Goal: Information Seeking & Learning: Check status

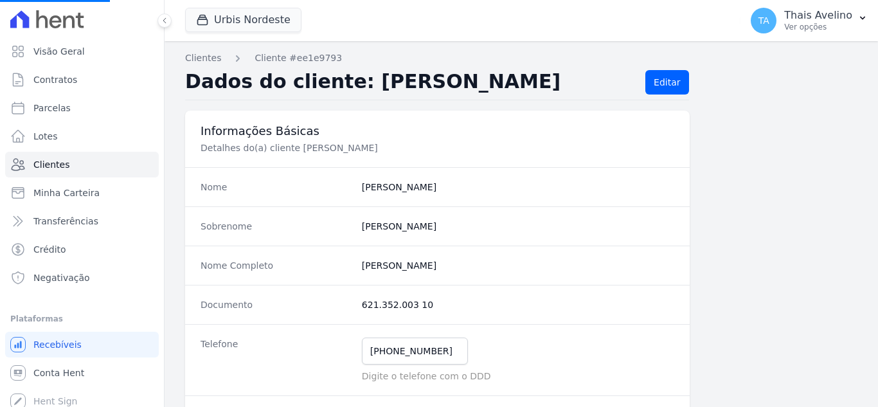
scroll to position [153, 0]
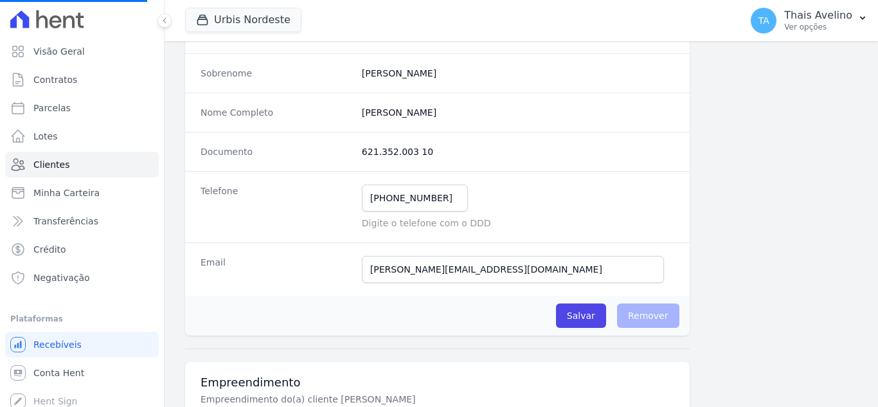
select select
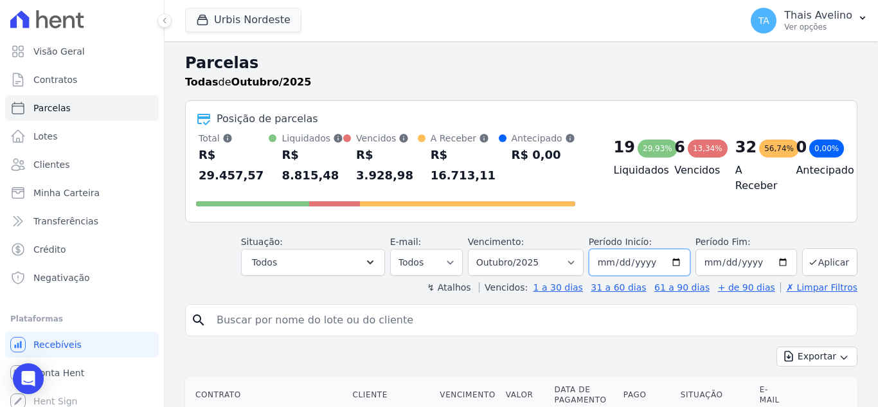
click at [619, 249] on input "2025-10-01" at bounding box center [640, 262] width 102 height 27
type input "[DATE]"
click at [821, 253] on button "Aplicar" at bounding box center [830, 262] width 55 height 28
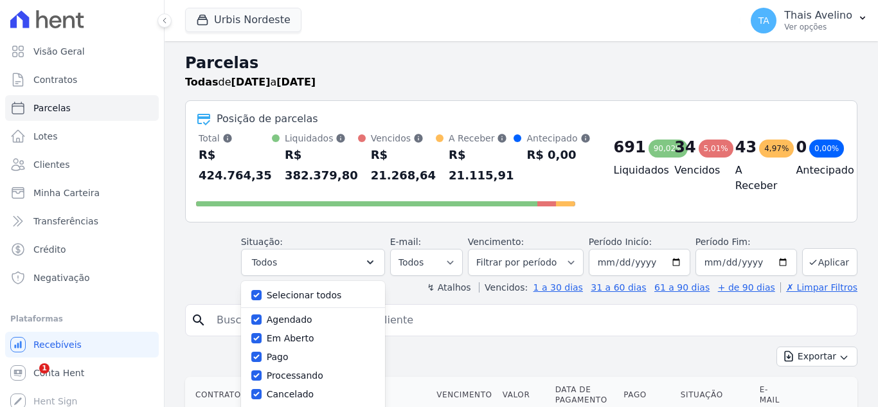
select select
click at [262, 295] on input "Selecionar todos" at bounding box center [256, 295] width 10 height 10
checkbox input "false"
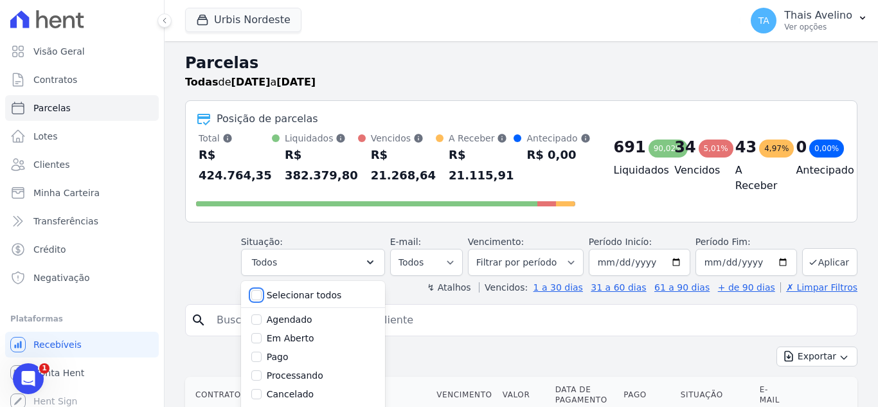
checkbox input "false"
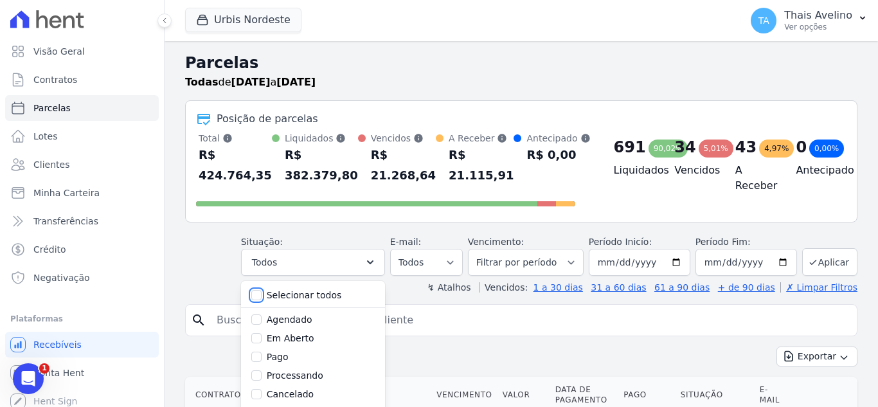
checkbox input "false"
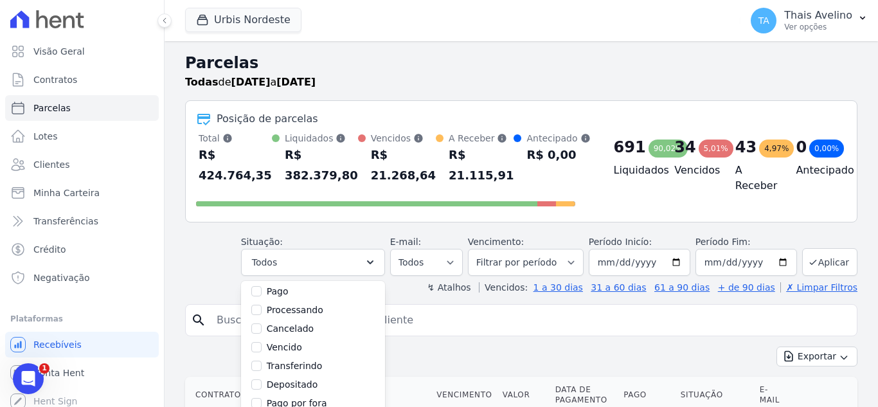
scroll to position [86, 0]
click at [262, 327] on input "Vencido" at bounding box center [256, 327] width 10 height 10
checkbox input "true"
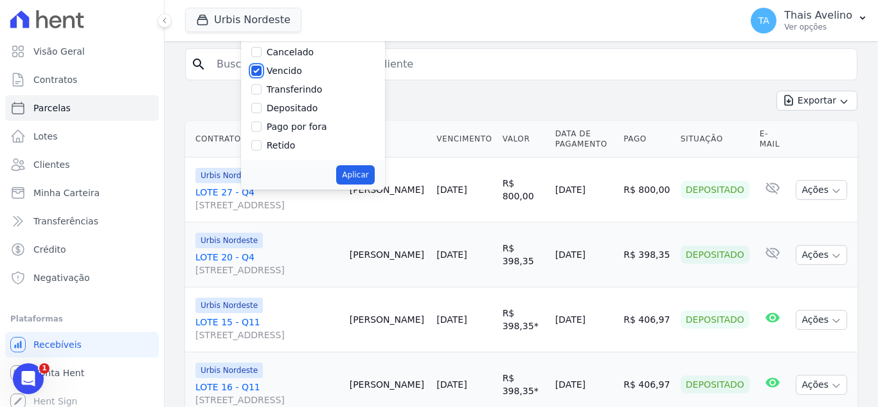
scroll to position [257, 0]
click at [370, 177] on button "Aplicar" at bounding box center [355, 173] width 38 height 19
select select "overdue"
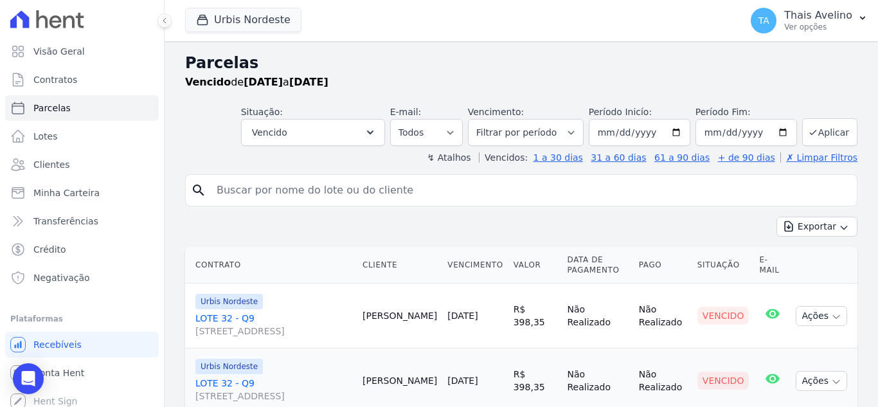
select select
click at [818, 232] on button "Exportar" at bounding box center [817, 227] width 81 height 20
click at [800, 273] on span "Exportar CSV" at bounding box center [816, 279] width 68 height 13
click at [42, 168] on span "Clientes" at bounding box center [51, 164] width 36 height 13
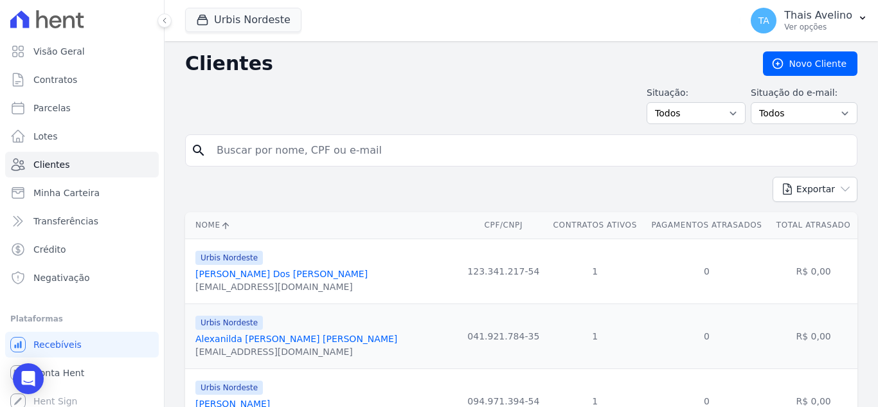
click at [302, 140] on input "search" at bounding box center [530, 151] width 643 height 26
type input "ERICA MARIA"
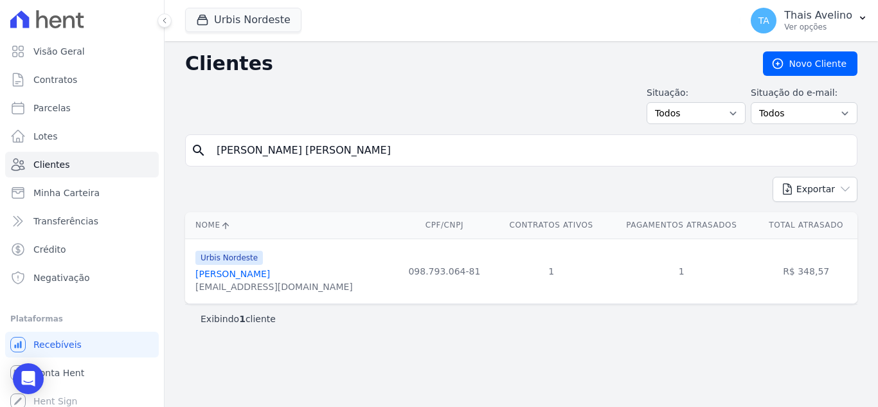
click at [249, 272] on link "Erica Maria Costa" at bounding box center [232, 274] width 75 height 10
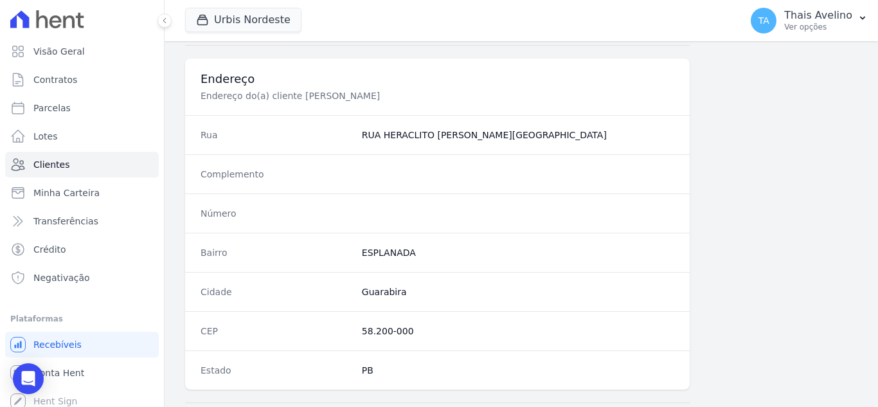
scroll to position [796, 0]
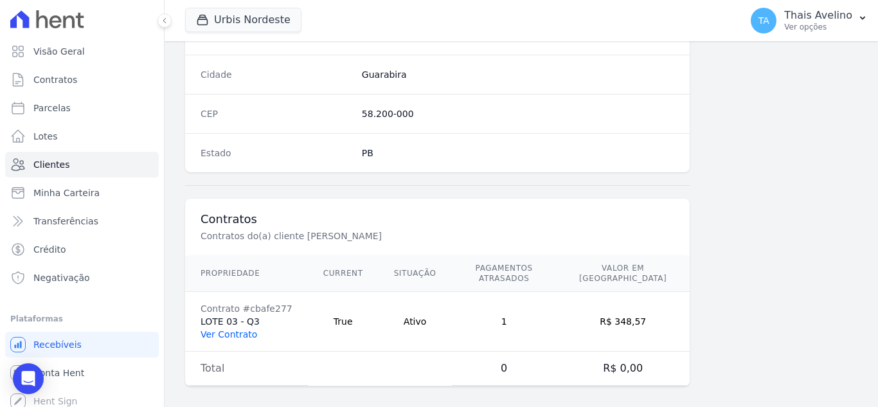
click at [234, 329] on link "Ver Contrato" at bounding box center [229, 334] width 57 height 10
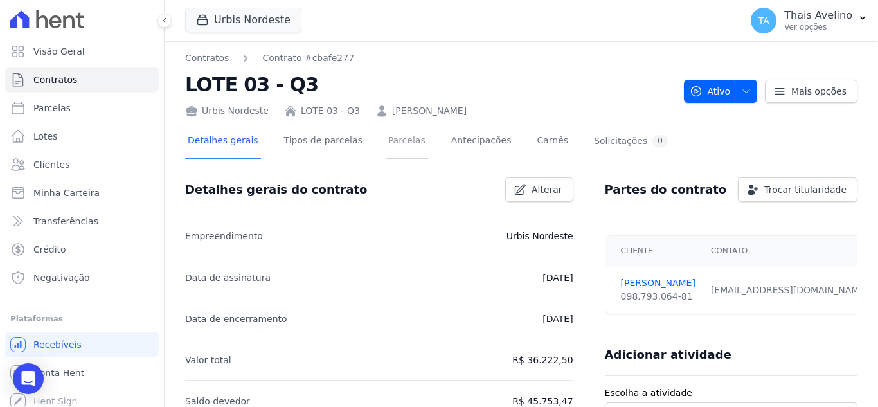
click at [386, 149] on link "Parcelas" at bounding box center [407, 142] width 42 height 34
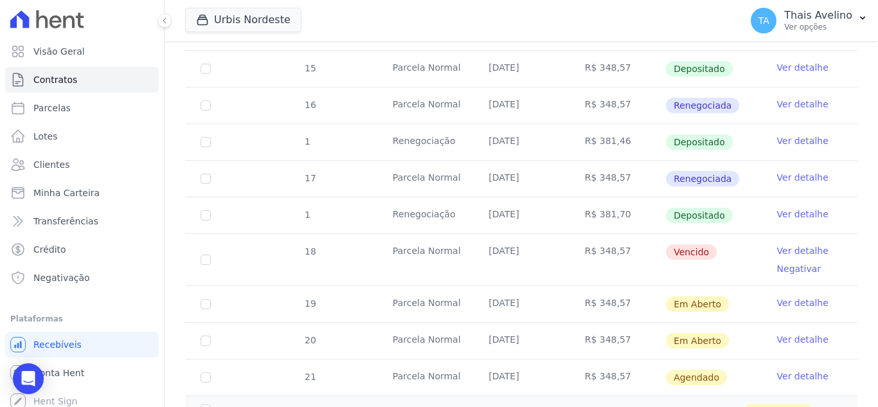
scroll to position [514, 0]
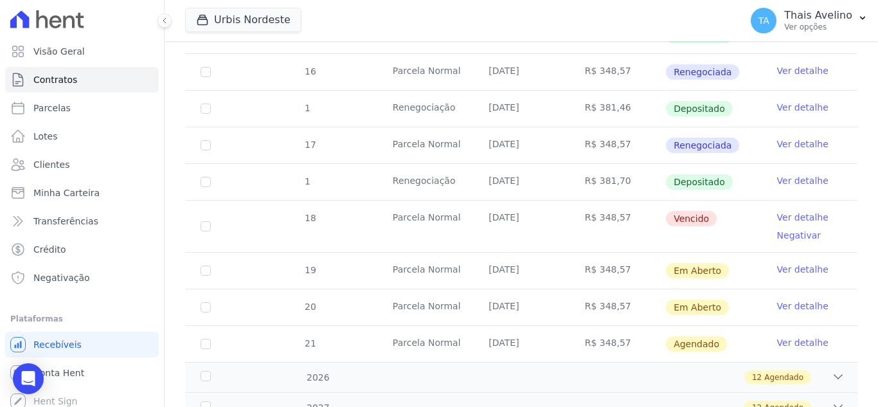
click at [777, 211] on link "Ver detalhe" at bounding box center [802, 217] width 51 height 13
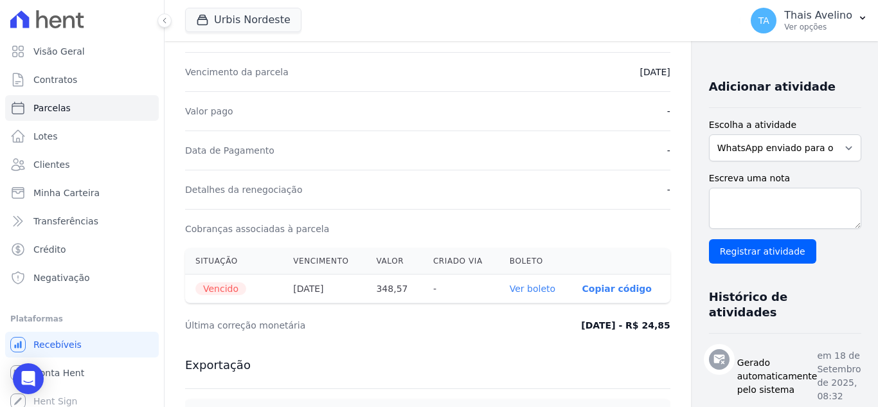
scroll to position [386, 0]
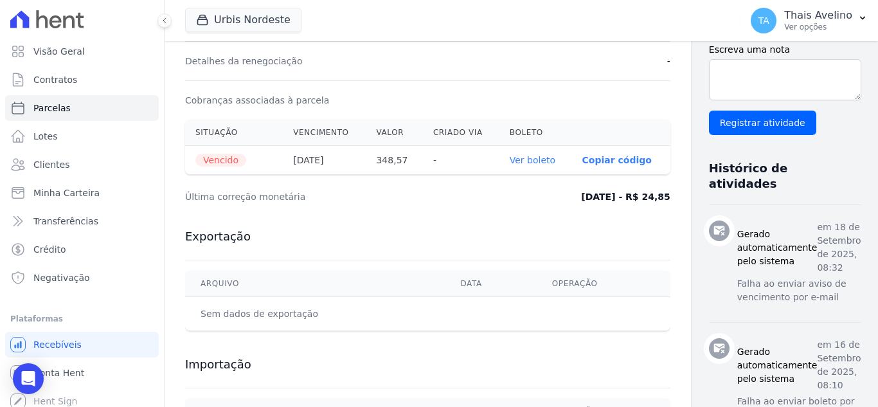
click at [510, 162] on link "Ver boleto" at bounding box center [533, 160] width 46 height 10
click at [64, 158] on link "Clientes" at bounding box center [82, 165] width 154 height 26
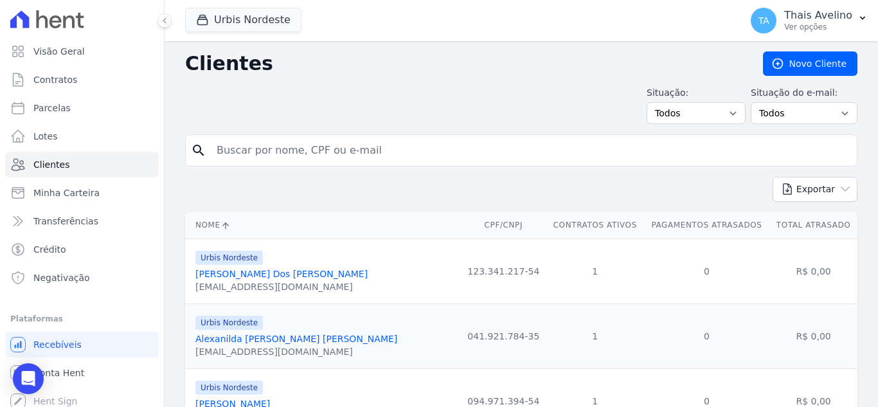
click at [300, 152] on input "search" at bounding box center [530, 151] width 643 height 26
type input "LEONARDO"
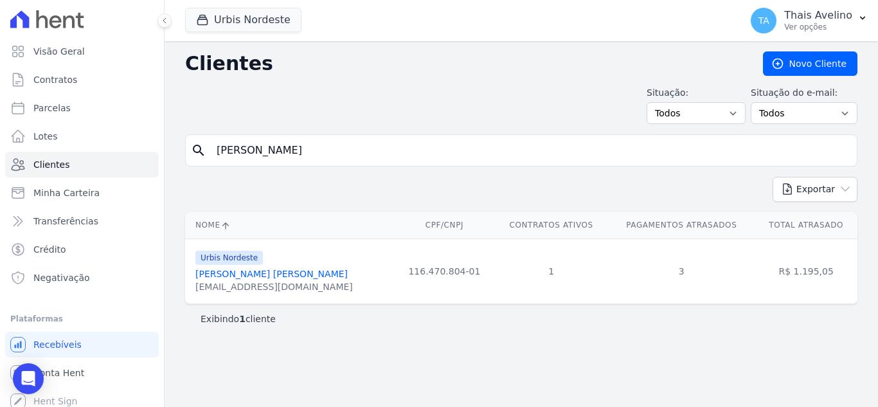
click at [269, 270] on link "Leonardo Oliveira Da Silva" at bounding box center [271, 274] width 152 height 10
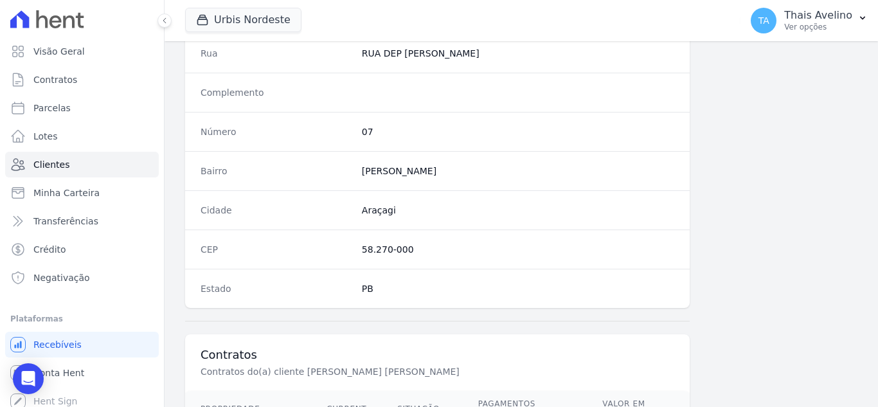
scroll to position [796, 0]
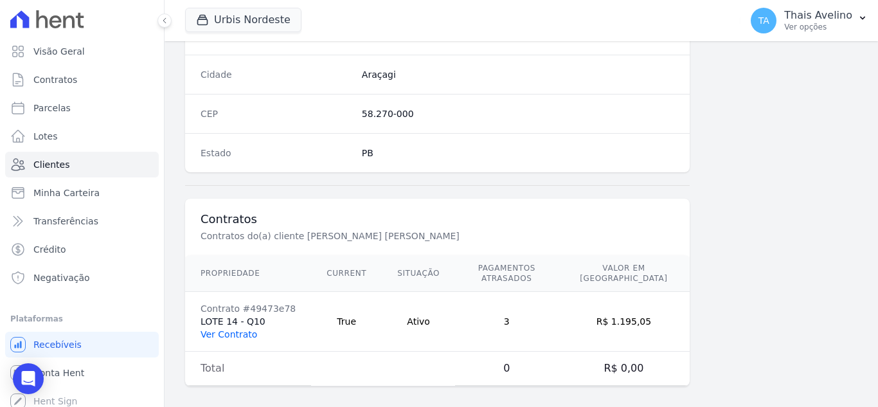
click at [239, 329] on link "Ver Contrato" at bounding box center [229, 334] width 57 height 10
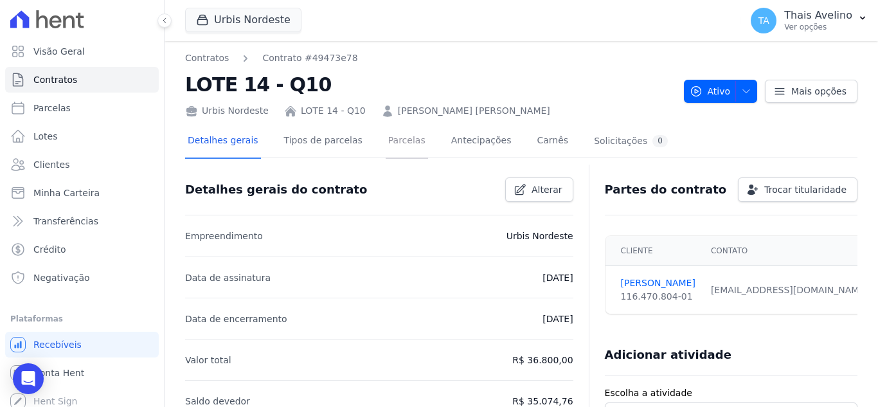
click at [386, 155] on link "Parcelas" at bounding box center [407, 142] width 42 height 34
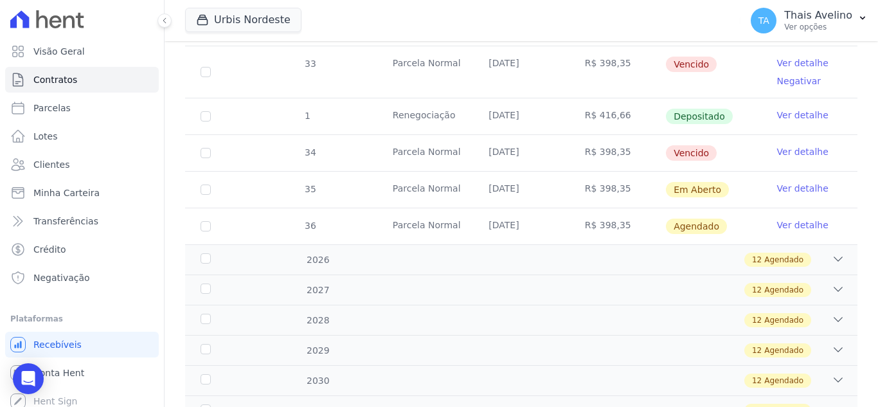
scroll to position [977, 0]
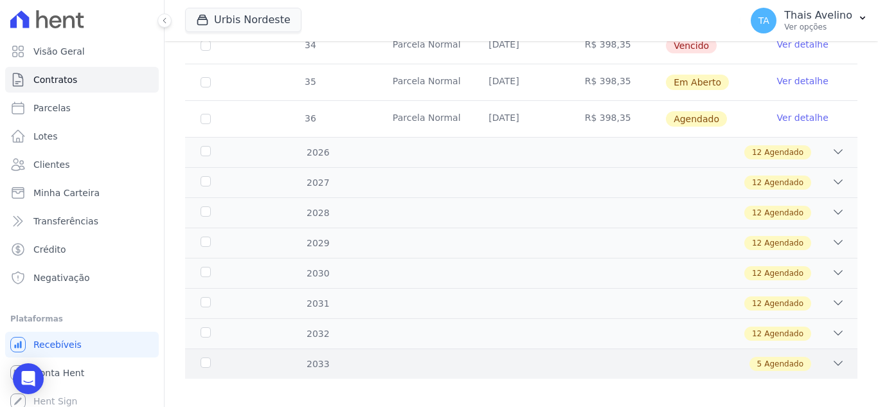
click at [578, 359] on div "5 Agendado" at bounding box center [554, 364] width 581 height 14
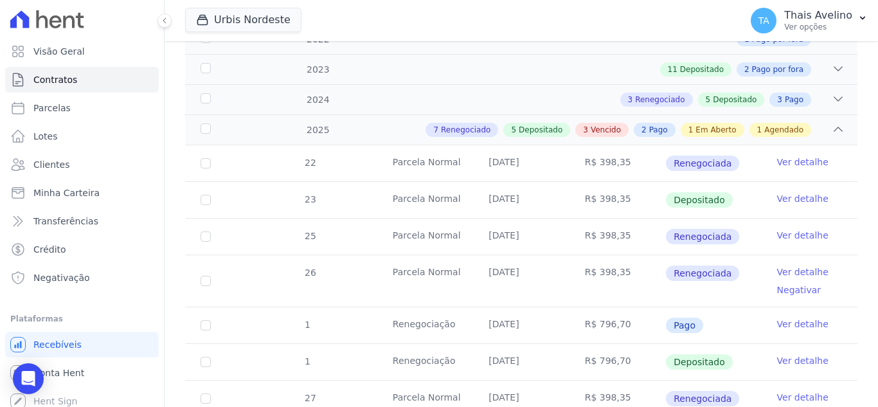
scroll to position [3, 0]
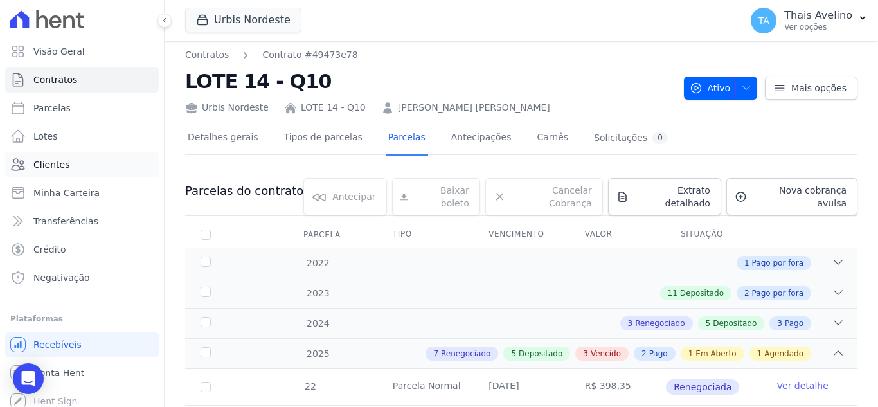
click at [24, 163] on icon at bounding box center [17, 164] width 15 height 15
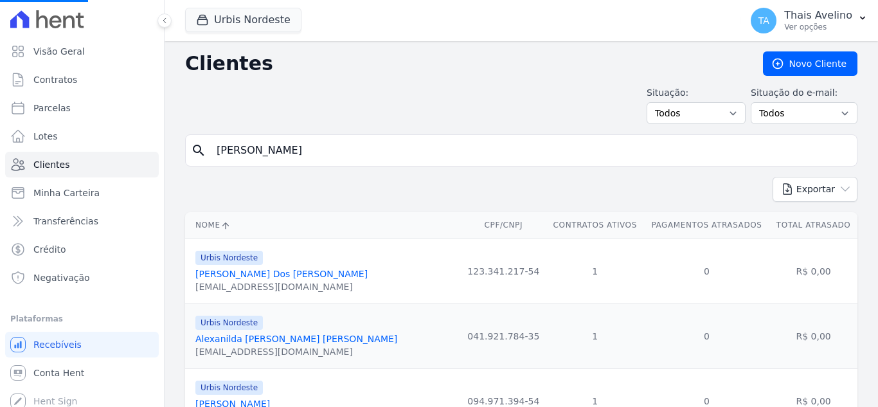
click at [309, 147] on input "LEONARDO" at bounding box center [530, 151] width 643 height 26
click at [309, 147] on input "search" at bounding box center [530, 151] width 643 height 26
type input "ERICA"
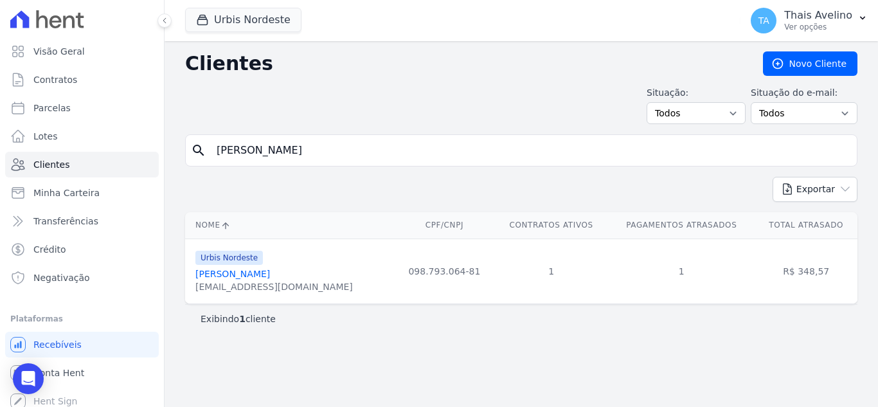
click at [250, 275] on link "Erica Maria Costa" at bounding box center [232, 274] width 75 height 10
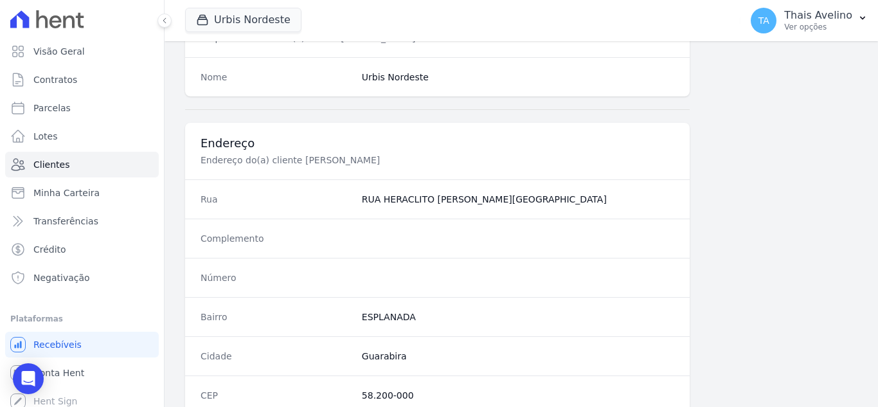
scroll to position [772, 0]
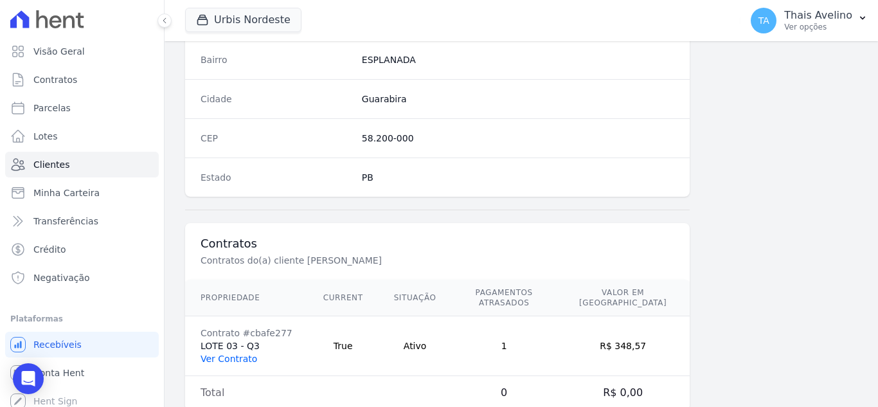
click at [235, 354] on link "Ver Contrato" at bounding box center [229, 359] width 57 height 10
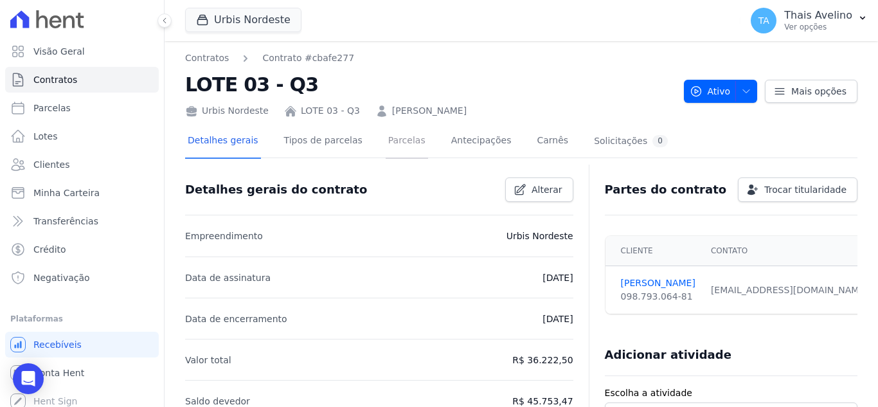
click at [396, 141] on link "Parcelas" at bounding box center [407, 142] width 42 height 34
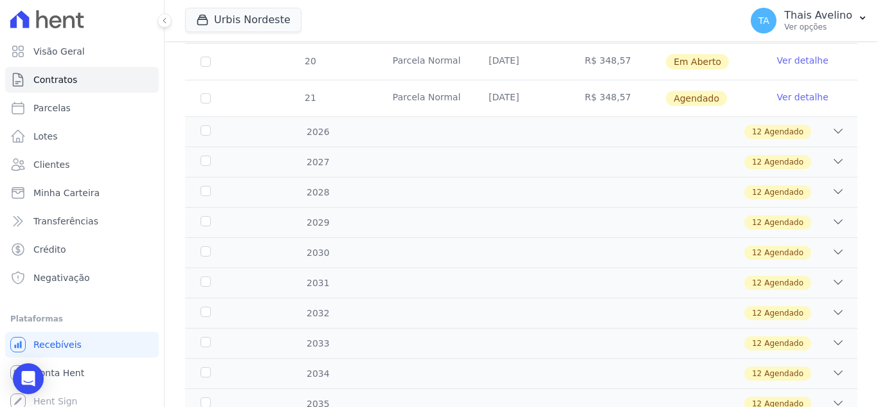
scroll to position [830, 0]
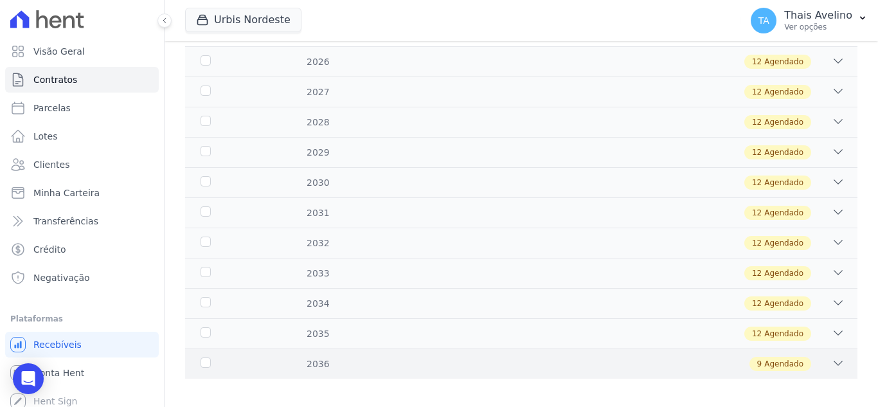
click at [433, 357] on div "9 Agendado" at bounding box center [554, 364] width 581 height 14
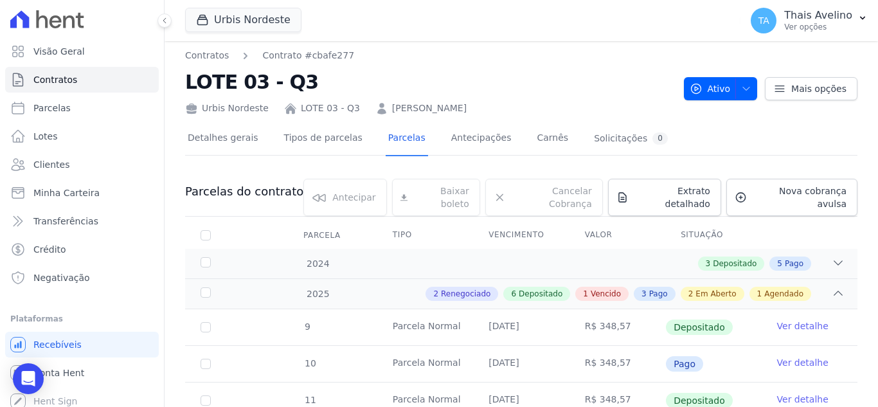
scroll to position [0, 0]
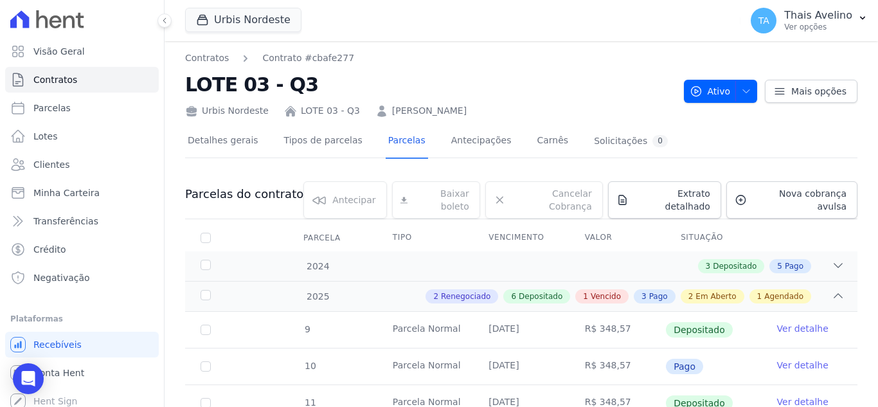
click at [424, 111] on link "ERICA MARIA COSTA" at bounding box center [429, 111] width 75 height 14
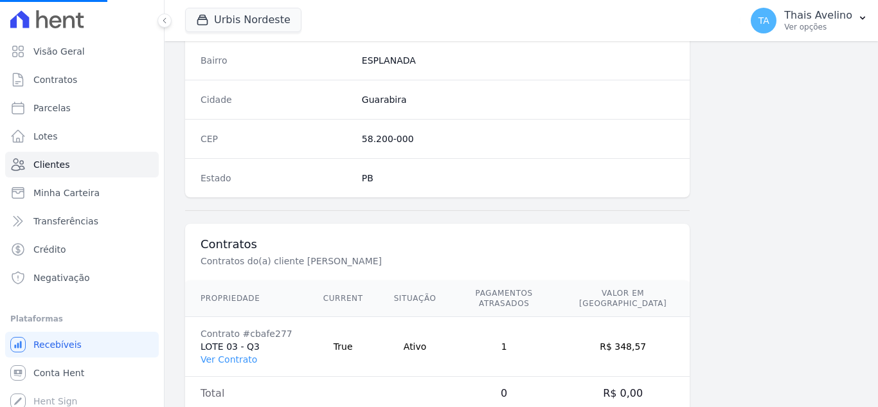
scroll to position [796, 0]
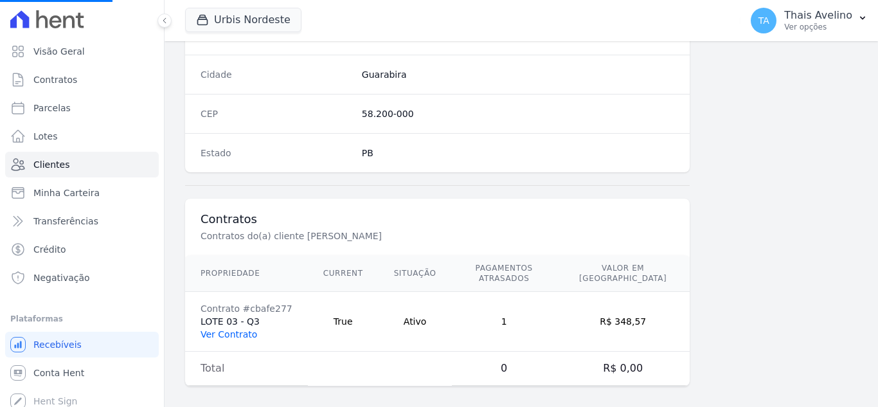
click at [218, 329] on link "Ver Contrato" at bounding box center [229, 334] width 57 height 10
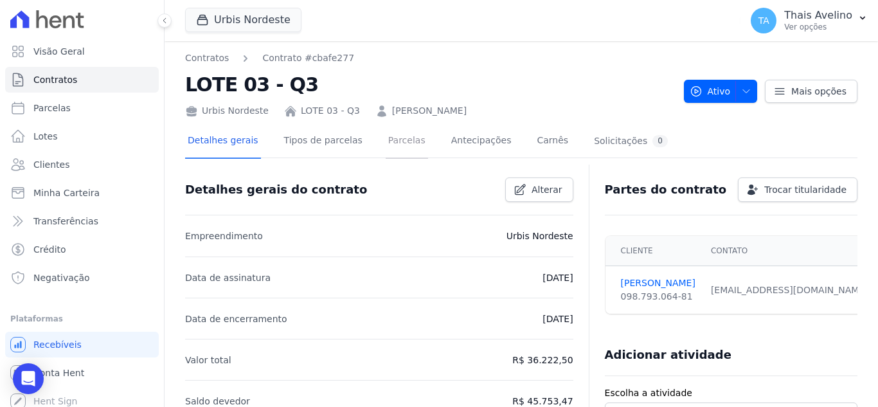
click at [400, 147] on link "Parcelas" at bounding box center [407, 142] width 42 height 34
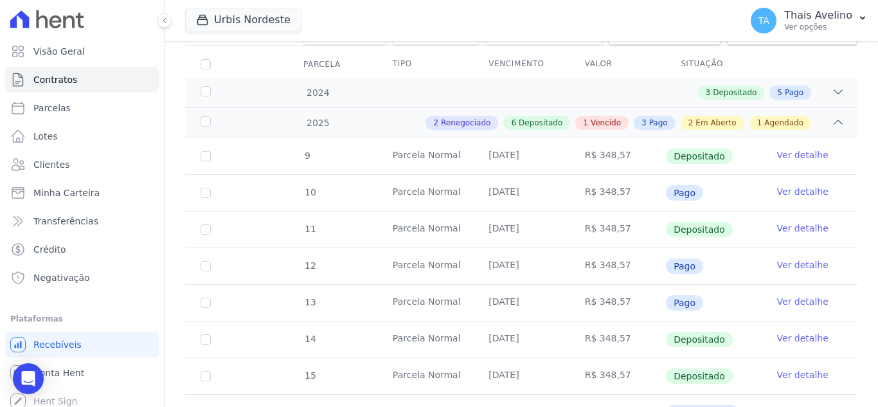
scroll to position [59, 0]
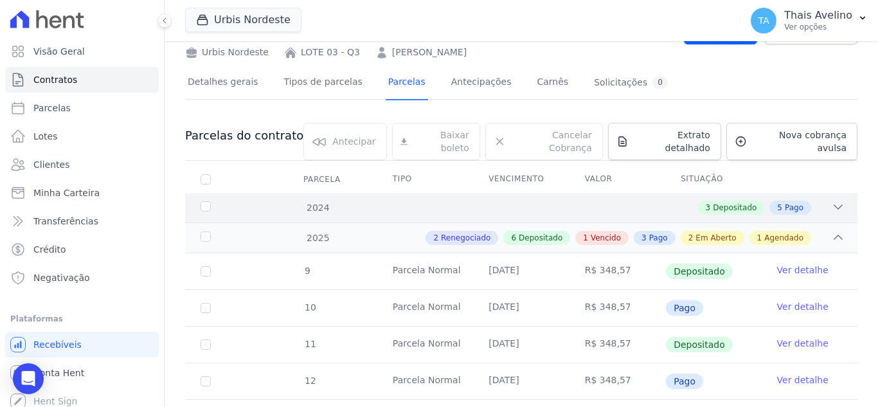
click at [642, 201] on div "3 Depositado 5 Pago" at bounding box center [554, 208] width 581 height 14
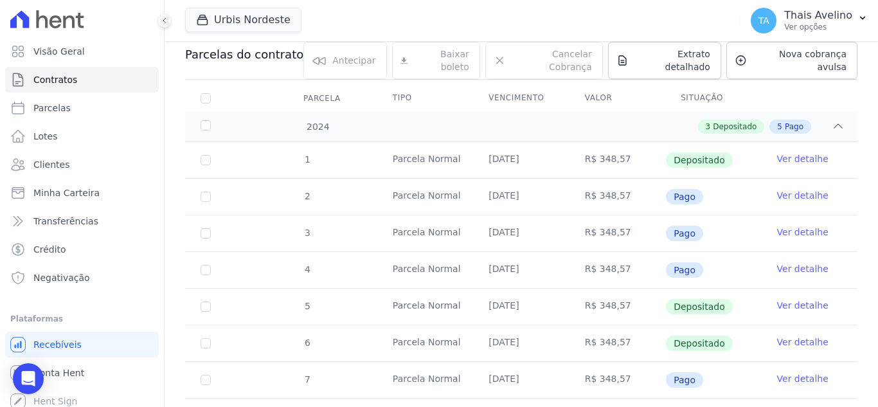
scroll to position [123, 0]
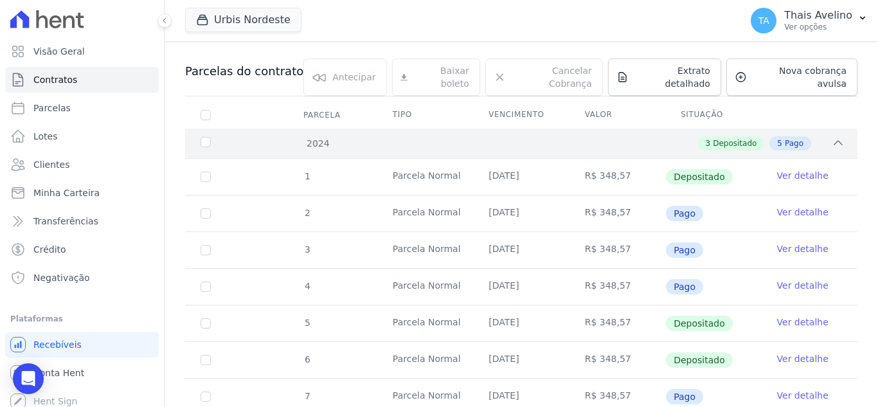
click at [627, 136] on div "3 Depositado 5 Pago" at bounding box center [554, 143] width 581 height 14
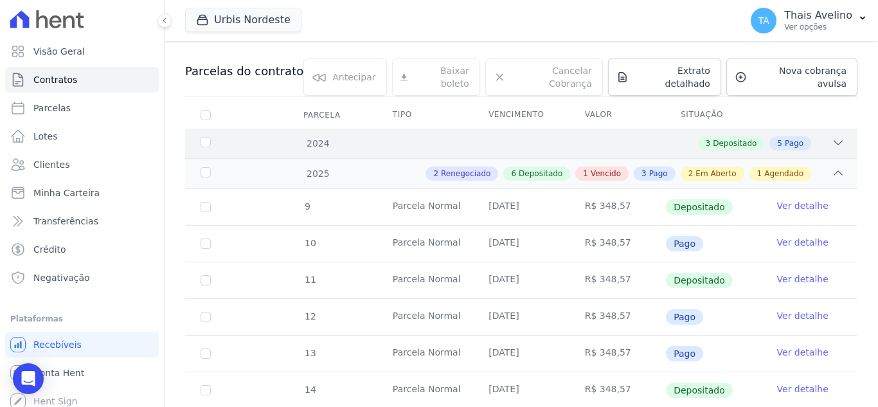
click at [627, 136] on div "3 Depositado 5 Pago" at bounding box center [554, 143] width 581 height 14
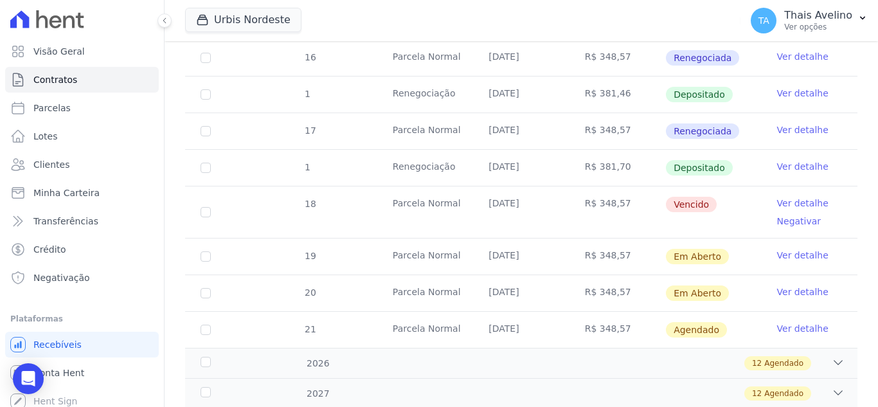
scroll to position [830, 0]
